Goal: Check status: Check status

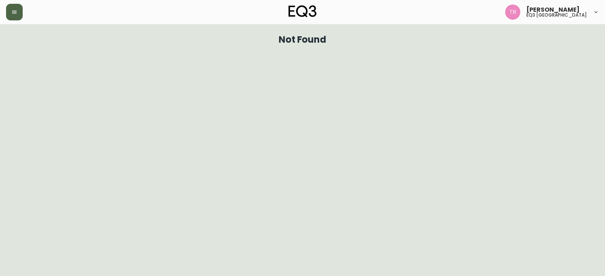
click at [15, 15] on button "button" at bounding box center [14, 12] width 17 height 17
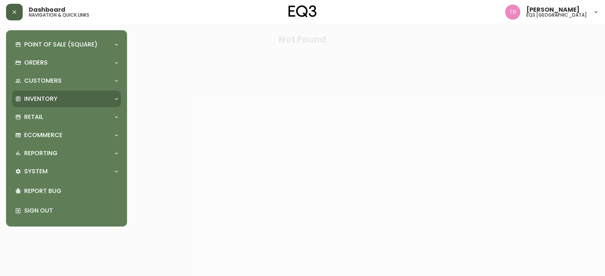
click at [50, 98] on p "Inventory" at bounding box center [40, 99] width 33 height 8
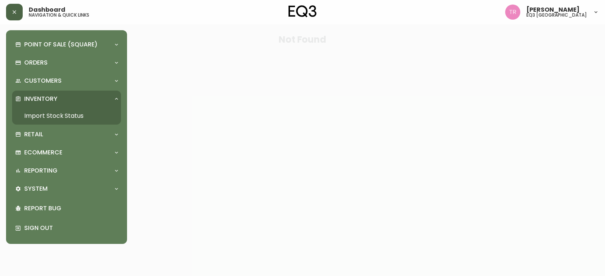
click at [201, 97] on div at bounding box center [302, 138] width 605 height 276
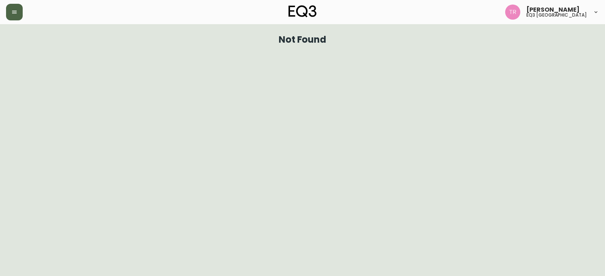
click at [17, 8] on button "button" at bounding box center [14, 12] width 17 height 17
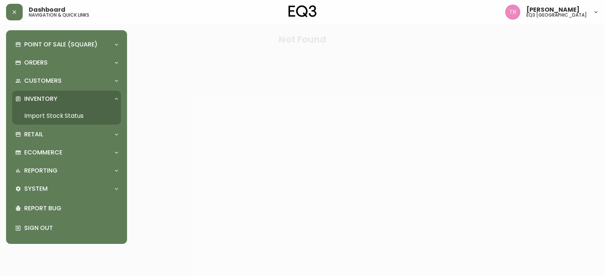
drag, startPoint x: 97, startPoint y: 106, endPoint x: 92, endPoint y: 109, distance: 6.6
click at [92, 109] on div "Inventory Import Stock Status" at bounding box center [66, 108] width 109 height 34
click at [69, 115] on link "Import Stock Status" at bounding box center [66, 115] width 109 height 17
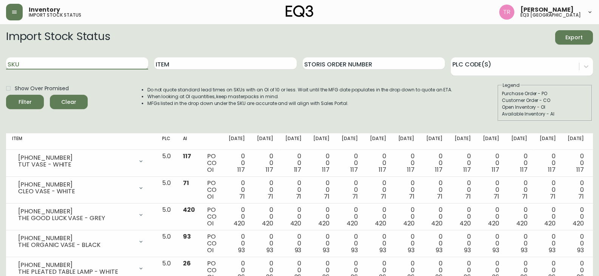
click at [96, 57] on input "SKU" at bounding box center [77, 63] width 142 height 12
click at [6, 95] on button "Filter" at bounding box center [25, 102] width 38 height 14
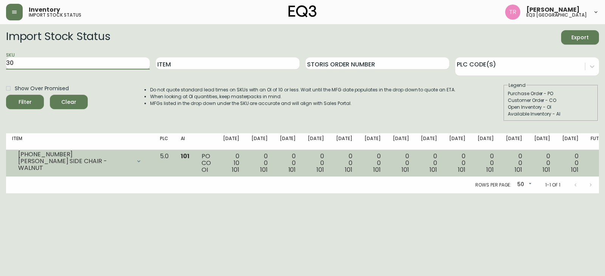
type input "3"
type input "[PHONE_NUMBER]"
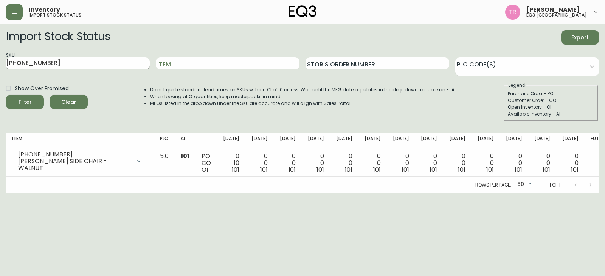
click at [54, 66] on input "[PHONE_NUMBER]" at bounding box center [78, 63] width 144 height 12
click at [6, 95] on button "Filter" at bounding box center [25, 102] width 38 height 14
